Goal: Information Seeking & Learning: Learn about a topic

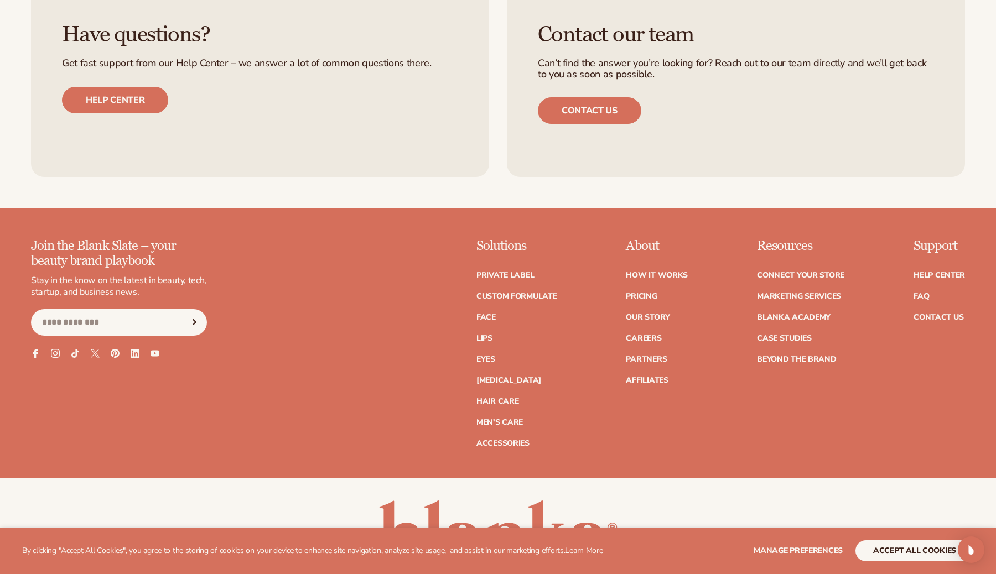
scroll to position [4641, 0]
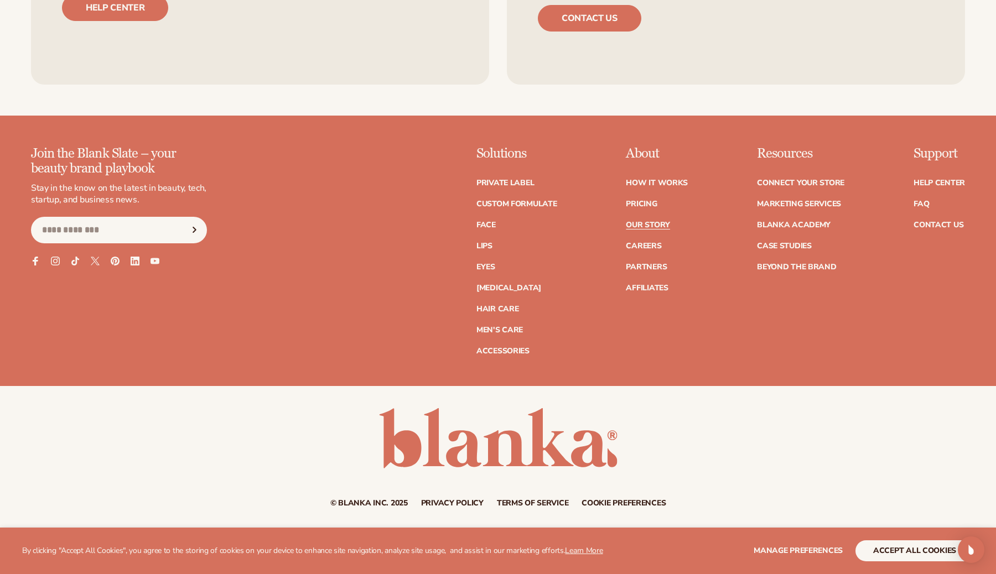
click at [657, 226] on link "Our Story" at bounding box center [648, 225] width 44 height 8
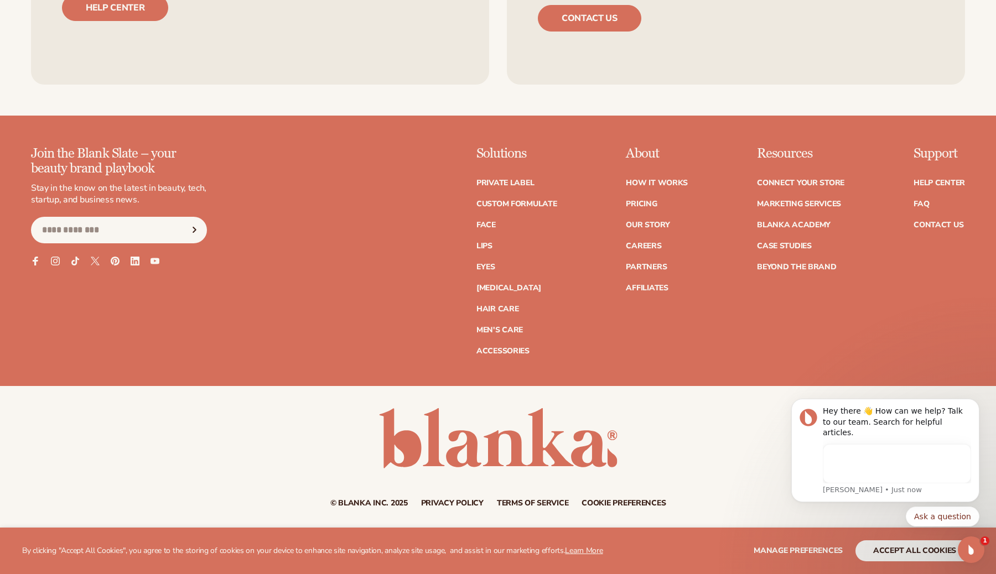
scroll to position [0, 0]
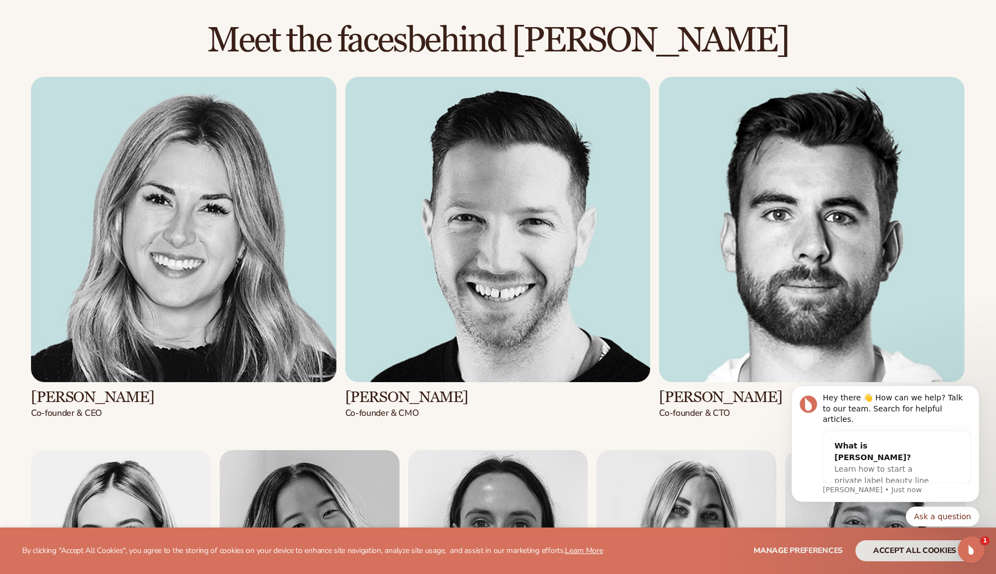
scroll to position [1431, 0]
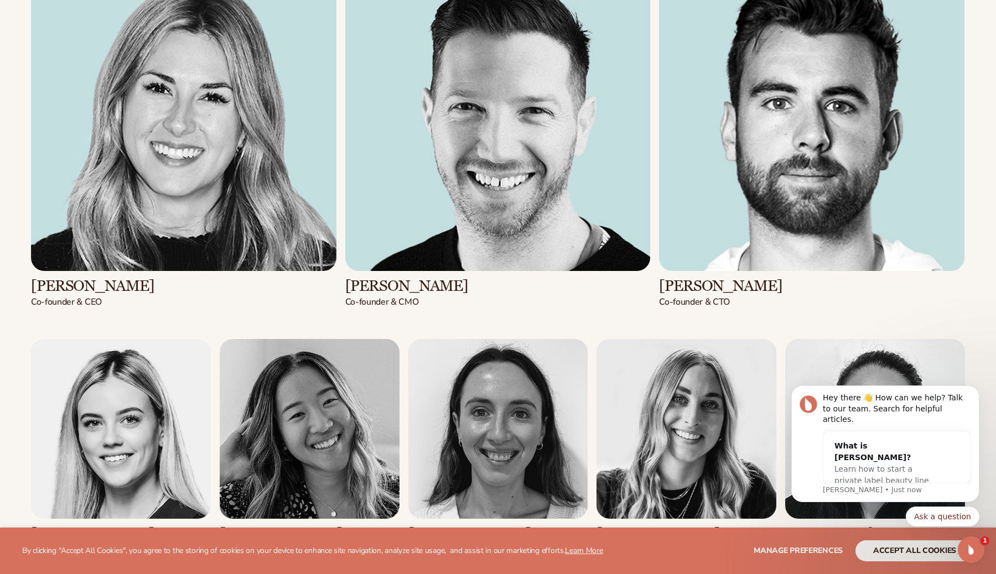
drag, startPoint x: 122, startPoint y: 280, endPoint x: 30, endPoint y: 276, distance: 91.9
copy h3 "Kaylee Lieffers"
